Goal: Task Accomplishment & Management: Manage account settings

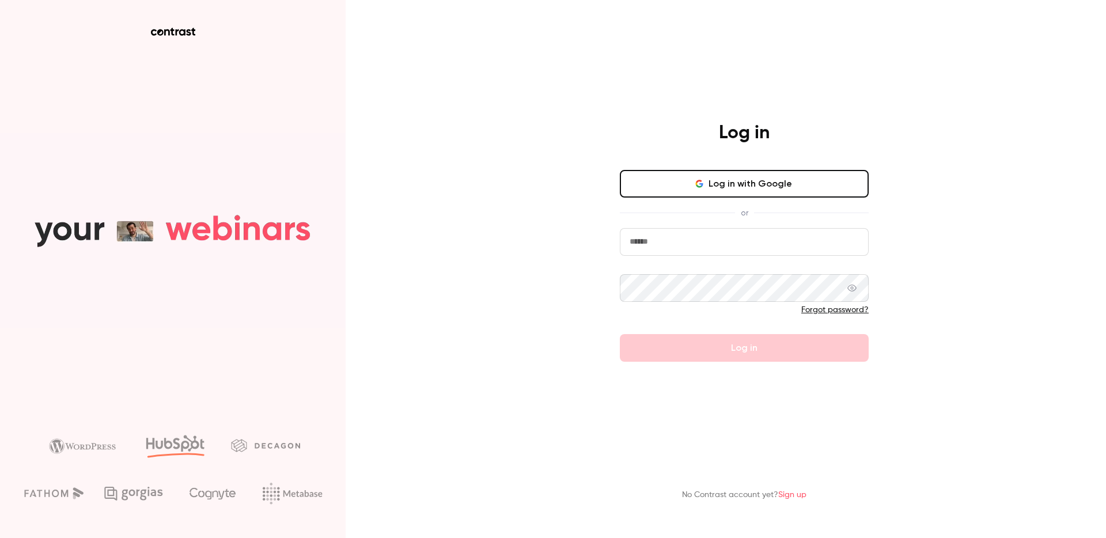
type input "**********"
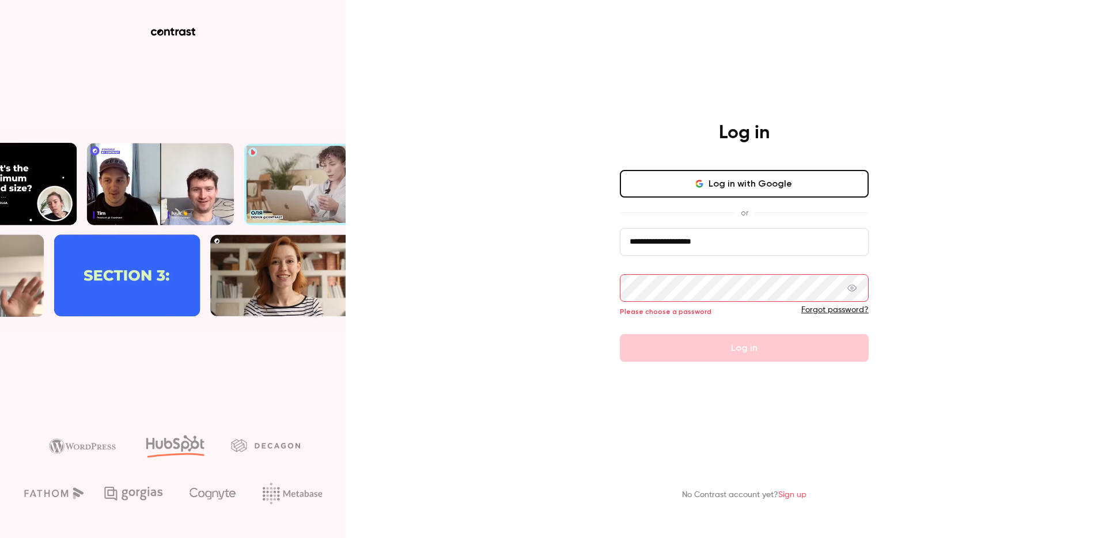
click at [690, 239] on input "**********" at bounding box center [744, 242] width 249 height 28
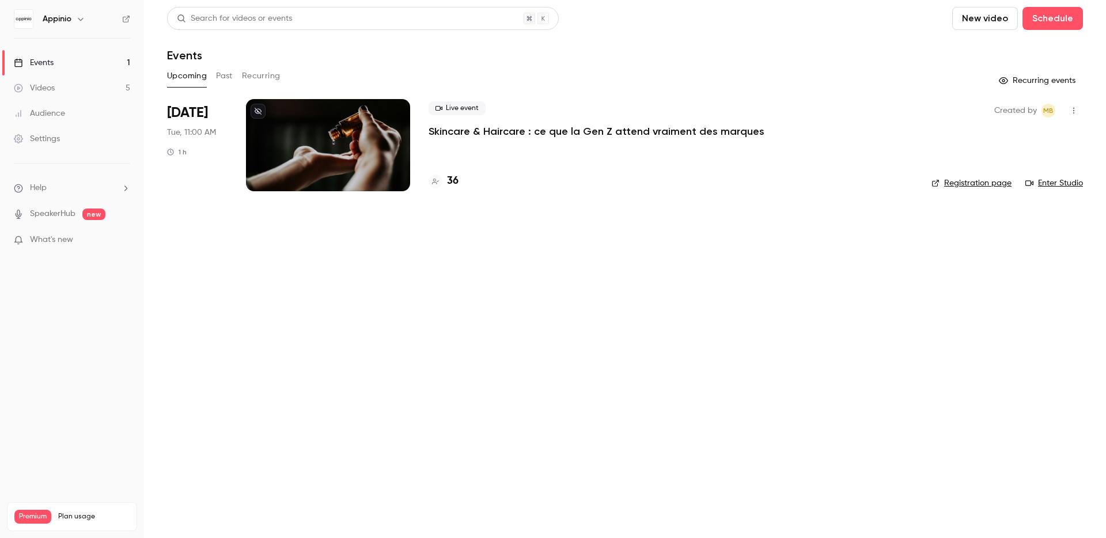
click at [337, 142] on div at bounding box center [328, 145] width 164 height 92
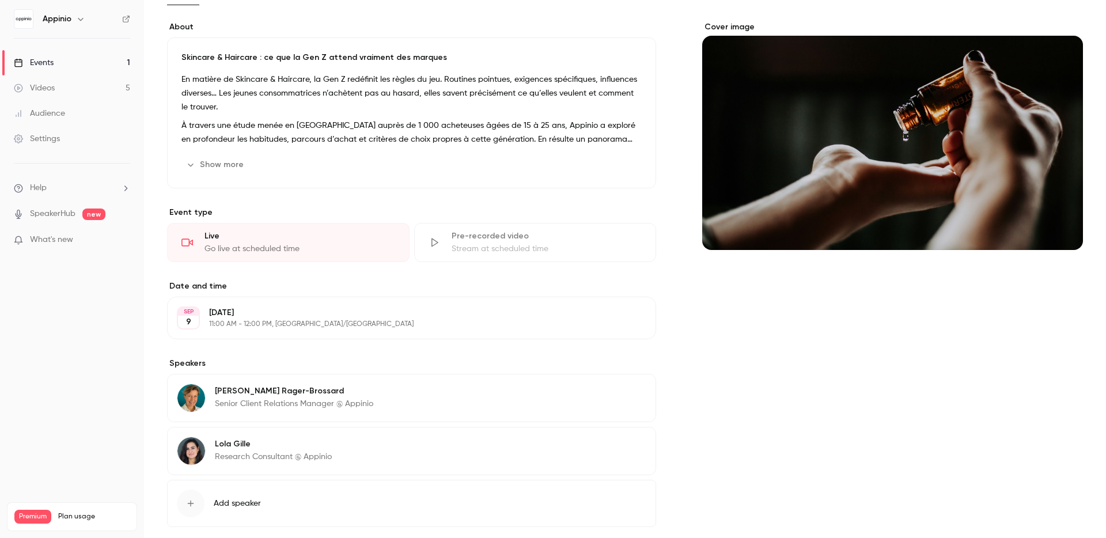
scroll to position [143, 0]
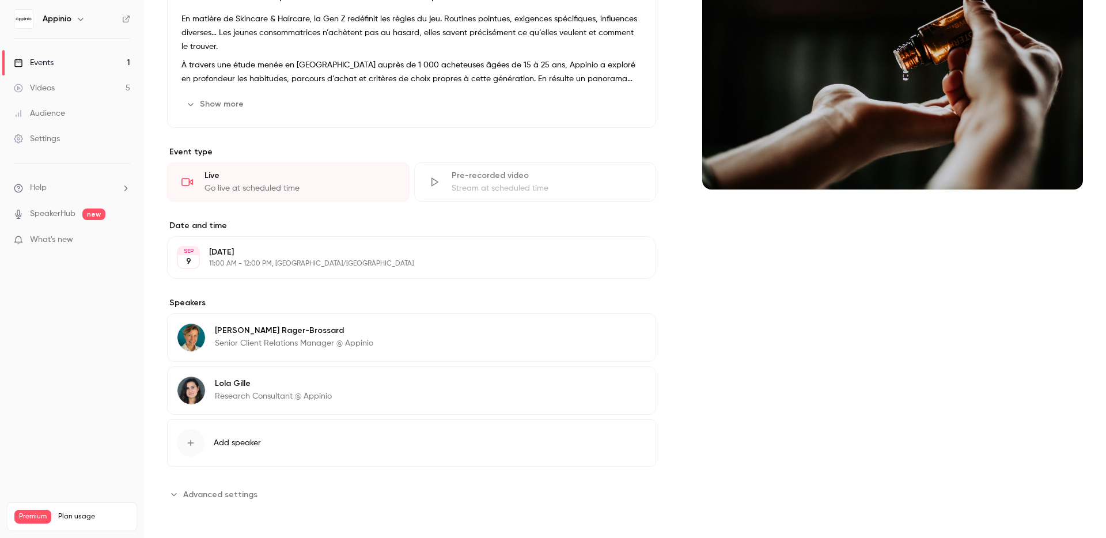
click at [221, 495] on span "Advanced settings" at bounding box center [220, 495] width 74 height 12
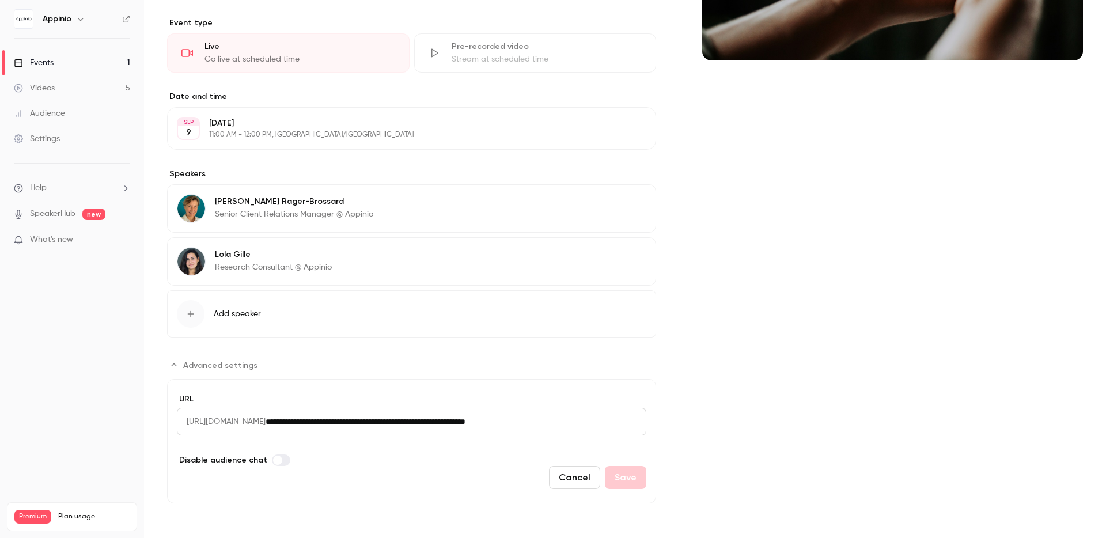
scroll to position [0, 0]
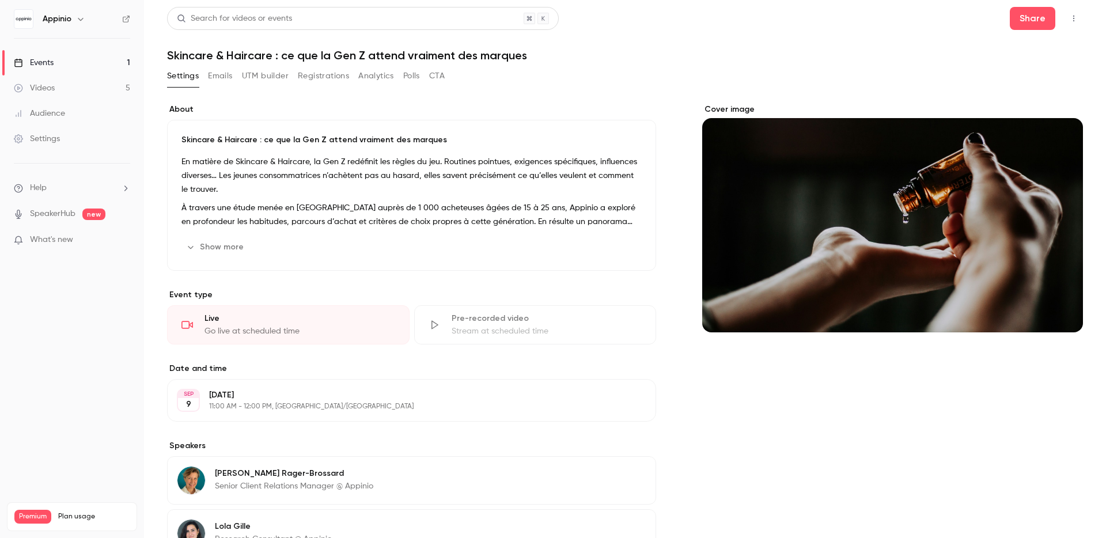
click at [207, 79] on div "Settings Emails UTM builder Registrations Analytics Polls CTA" at bounding box center [306, 76] width 278 height 18
click at [210, 75] on button "Emails" at bounding box center [220, 76] width 24 height 18
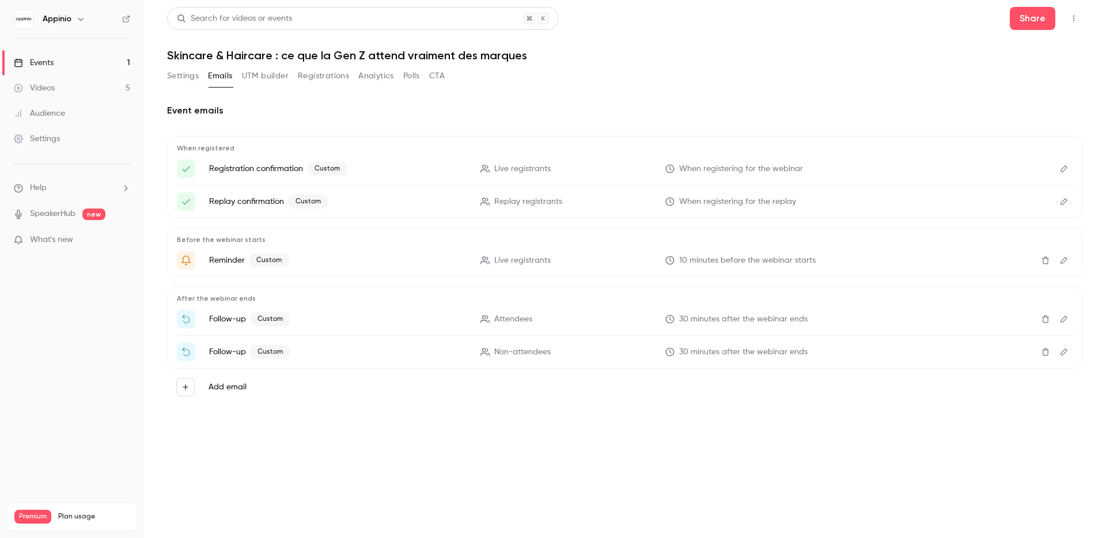
click at [278, 73] on button "UTM builder" at bounding box center [265, 76] width 47 height 18
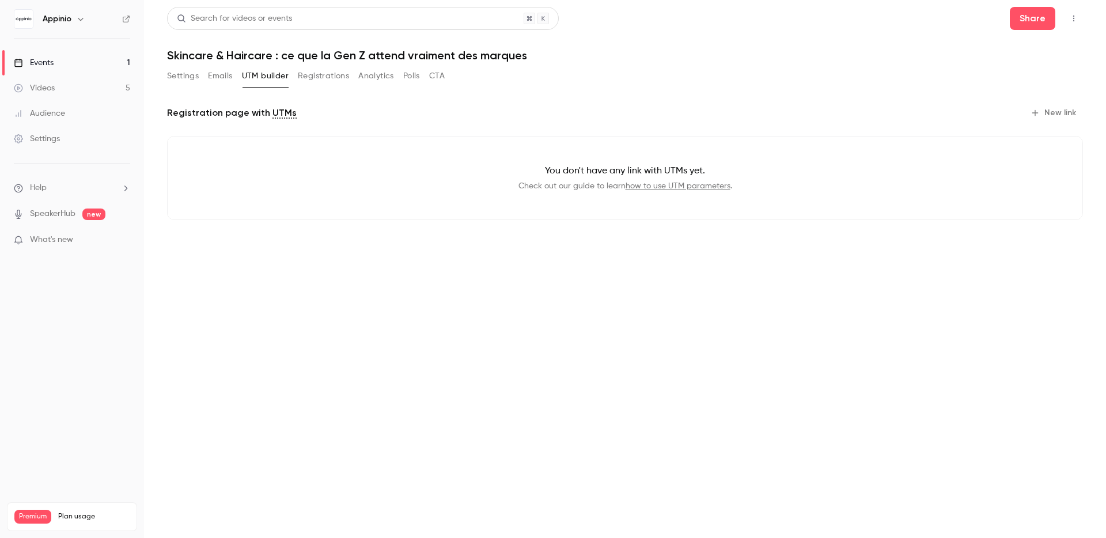
click at [300, 72] on button "Registrations" at bounding box center [323, 76] width 51 height 18
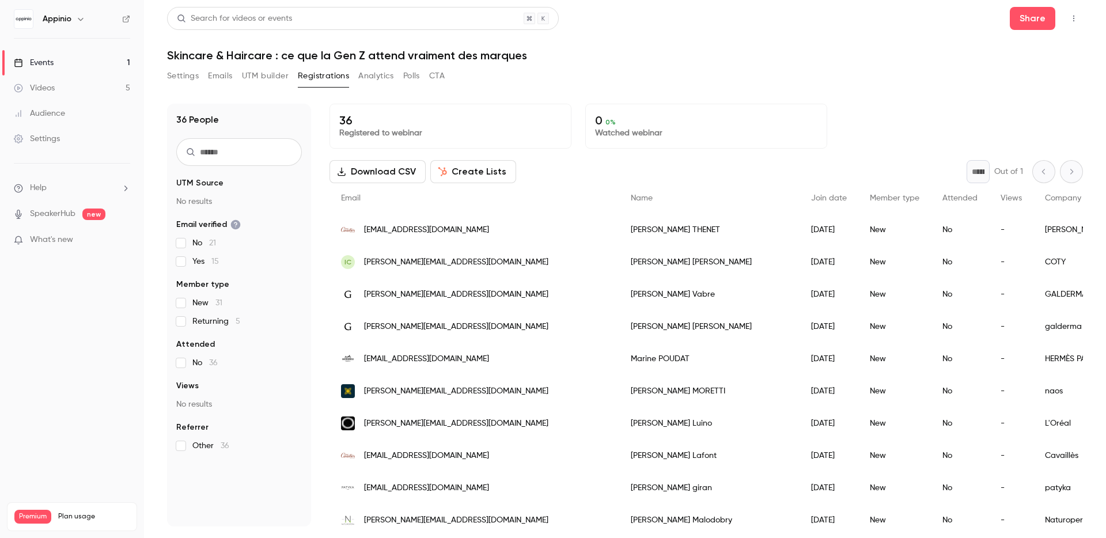
click at [387, 76] on button "Analytics" at bounding box center [376, 76] width 36 height 18
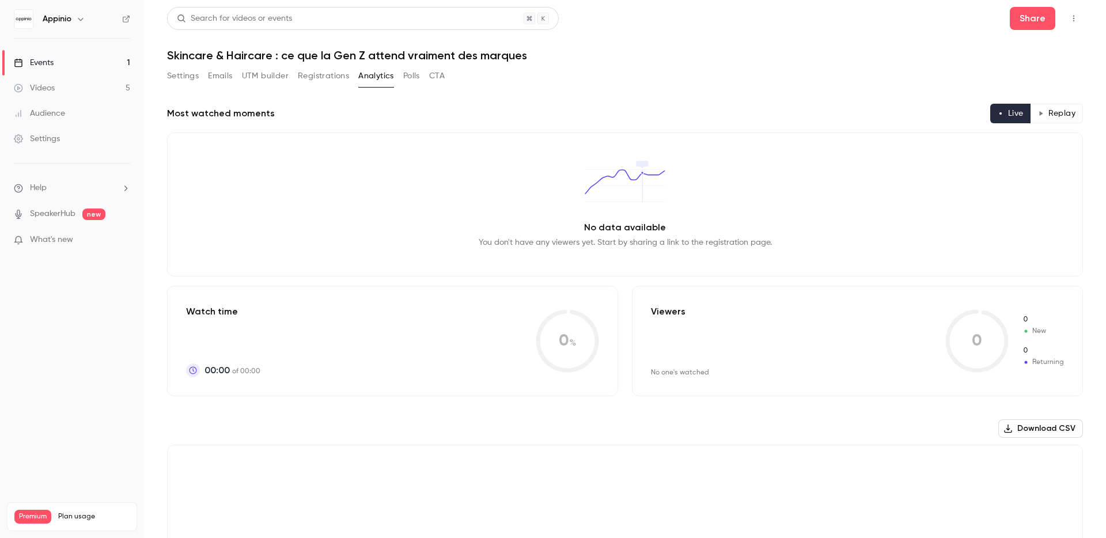
click at [417, 75] on button "Polls" at bounding box center [411, 76] width 17 height 18
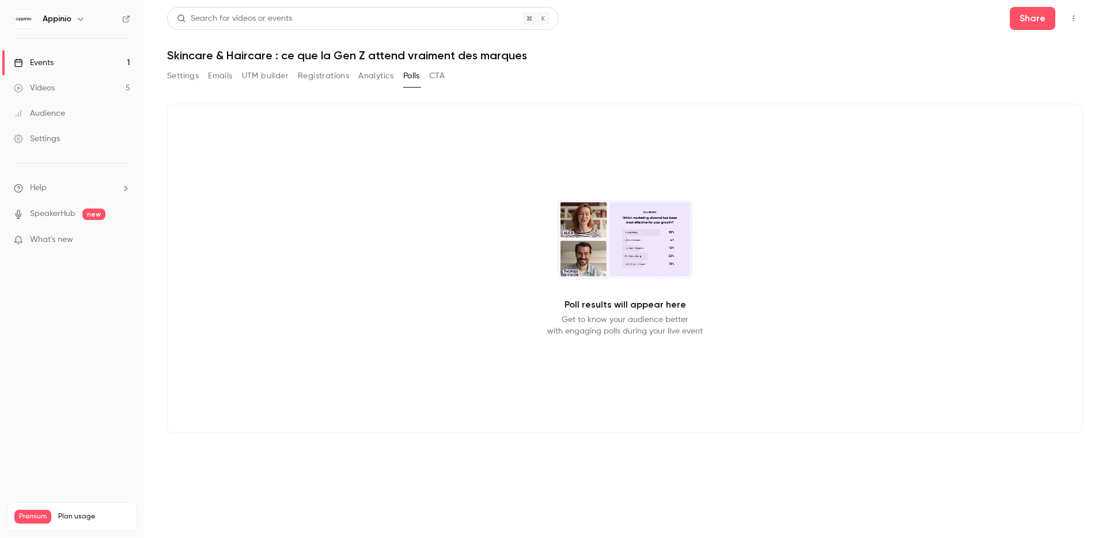
click at [441, 74] on button "CTA" at bounding box center [437, 76] width 16 height 18
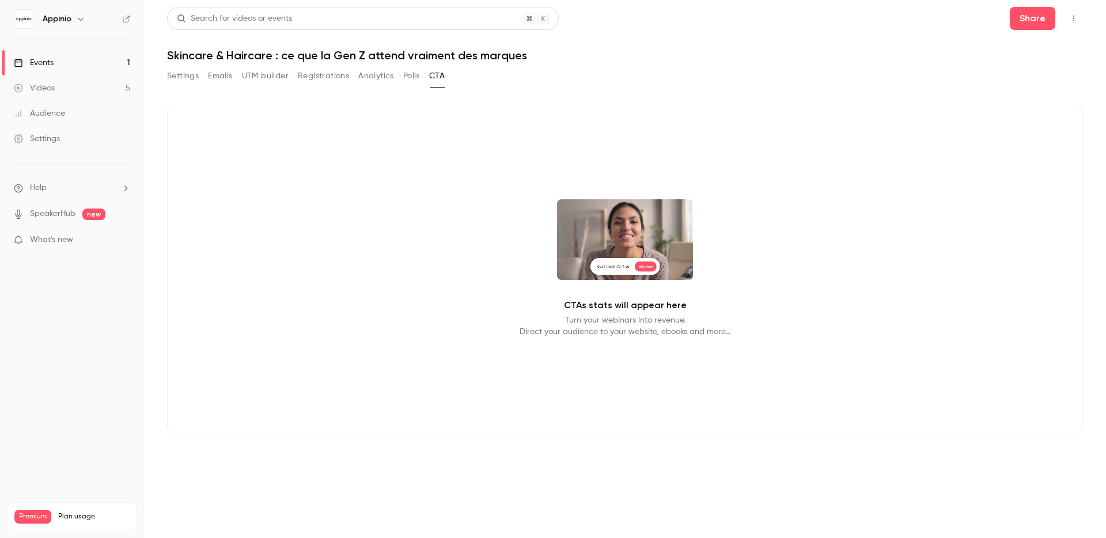
click at [173, 73] on button "Settings" at bounding box center [183, 76] width 32 height 18
